Goal: Information Seeking & Learning: Learn about a topic

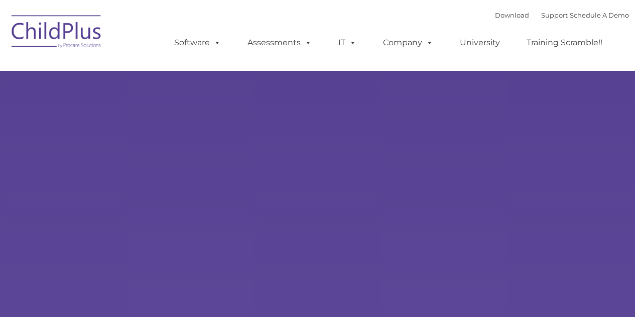
select select "MEDIUM"
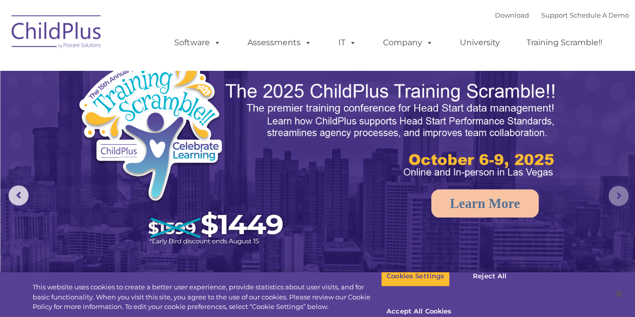
click at [616, 202] on rs-arrow at bounding box center [619, 196] width 20 height 20
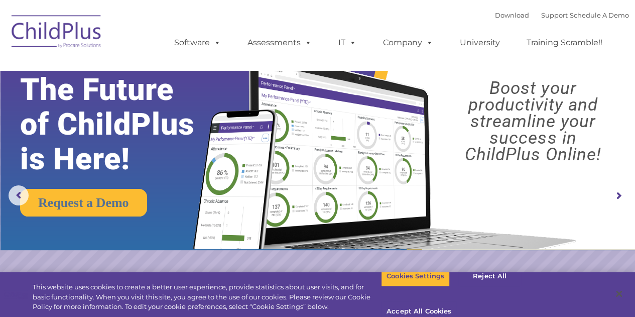
click at [616, 202] on rs-arrow at bounding box center [619, 196] width 20 height 20
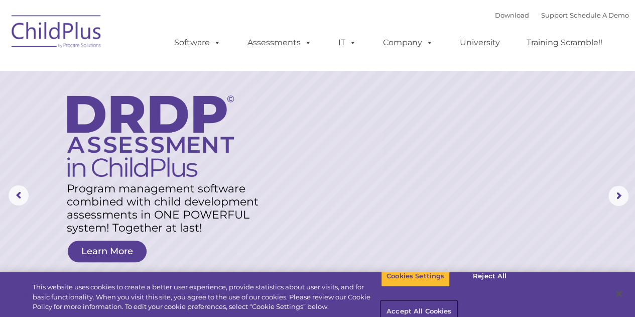
click at [457, 301] on button "Accept All Cookies" at bounding box center [419, 311] width 76 height 21
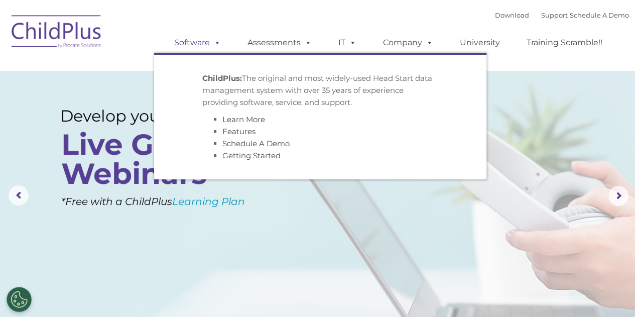
click at [207, 47] on link "Software" at bounding box center [197, 43] width 67 height 20
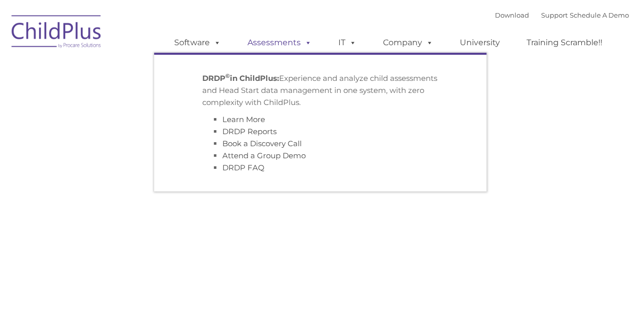
type input ""
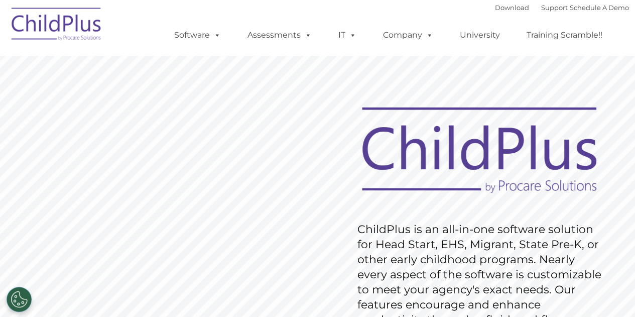
click at [334, 250] on rs-slide "Request Pricing ChildPlus is an all-in-one software solution for Head Start, EH…" at bounding box center [317, 261] width 635 height 452
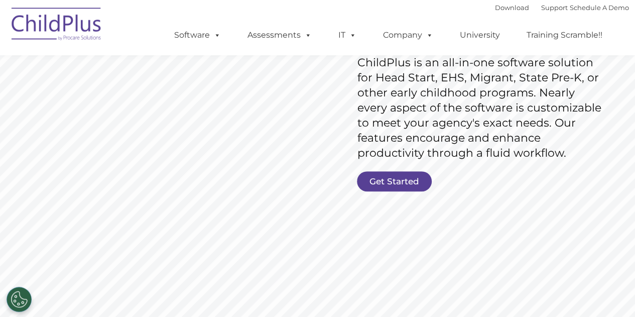
scroll to position [168, 0]
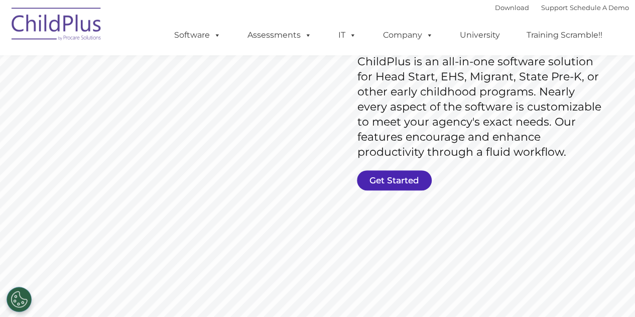
click at [387, 174] on link "Get Started" at bounding box center [394, 180] width 75 height 20
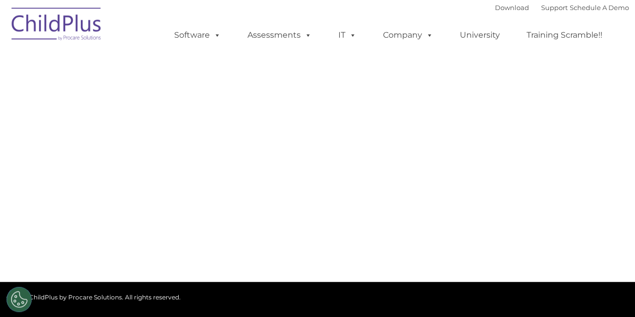
select select "MEDIUM"
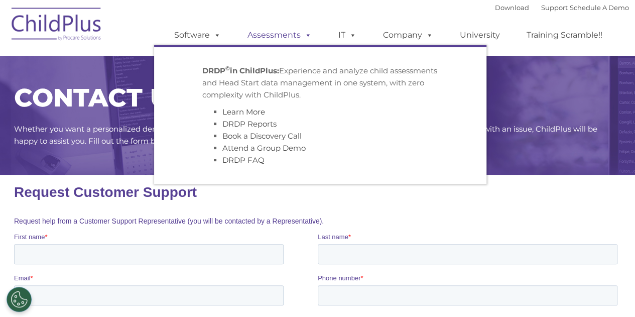
click at [301, 33] on span at bounding box center [306, 35] width 11 height 10
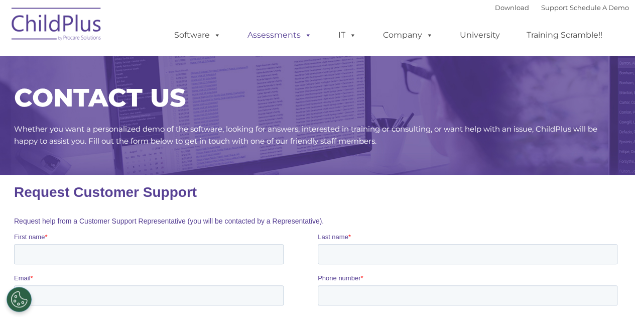
click at [301, 33] on span at bounding box center [306, 35] width 11 height 10
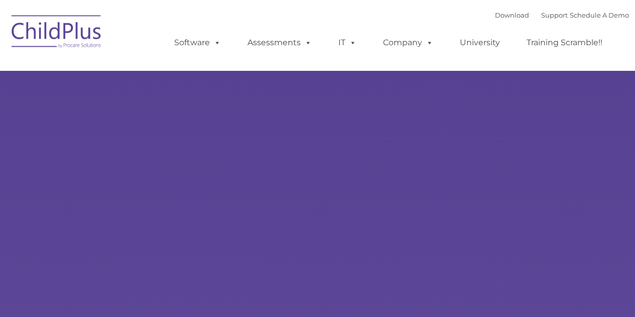
type input ""
select select "MEDIUM"
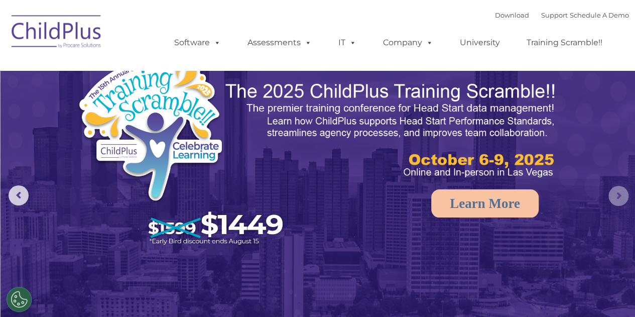
click at [616, 203] on rs-arrow at bounding box center [619, 196] width 20 height 20
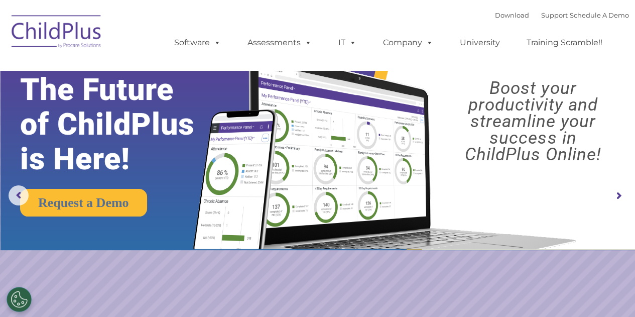
click at [617, 204] on rs-arrow at bounding box center [619, 196] width 20 height 20
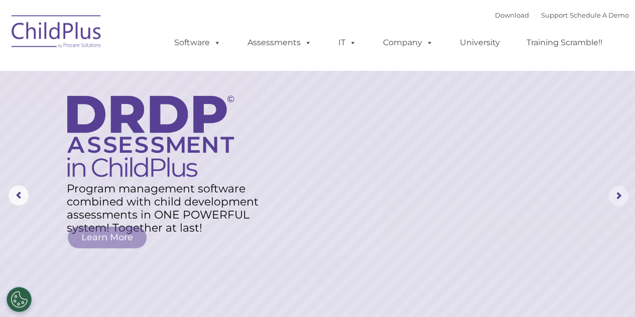
click at [617, 204] on rs-arrow at bounding box center [619, 196] width 20 height 20
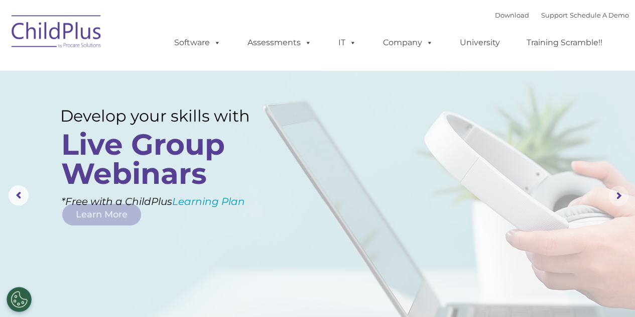
click at [617, 204] on rs-arrow at bounding box center [619, 196] width 20 height 20
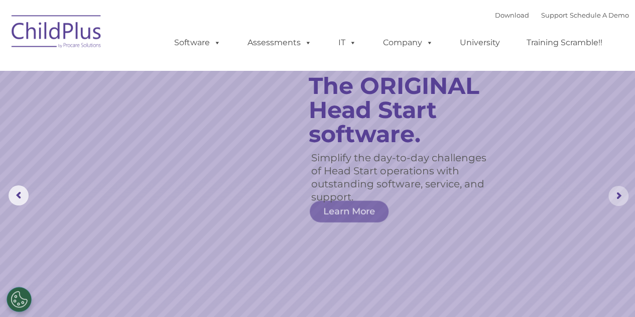
click at [617, 204] on rs-arrow at bounding box center [619, 196] width 20 height 20
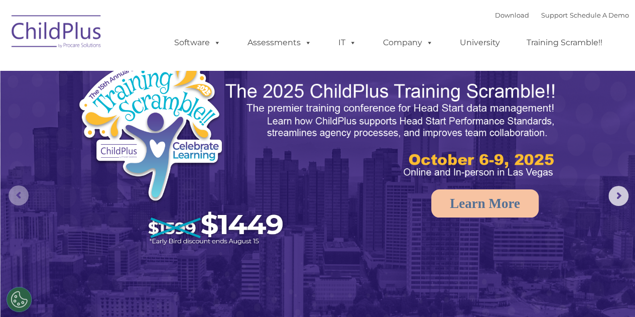
click at [13, 193] on rs-arrow at bounding box center [19, 195] width 20 height 20
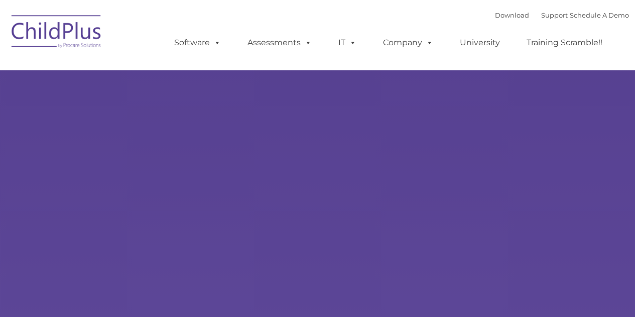
type input ""
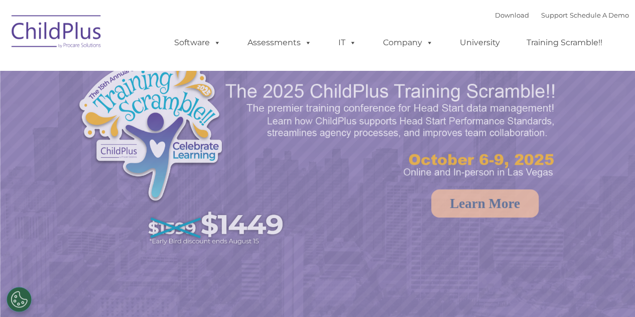
select select "MEDIUM"
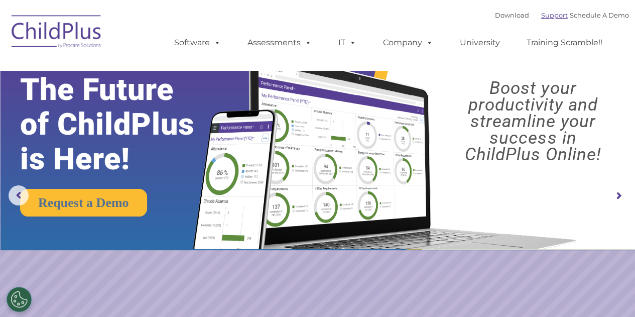
click at [542, 18] on link "Support" at bounding box center [554, 15] width 27 height 8
